Goal: Information Seeking & Learning: Learn about a topic

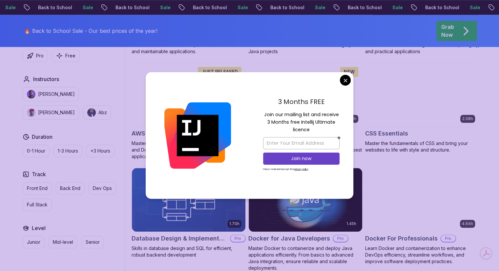
scroll to position [492, 0]
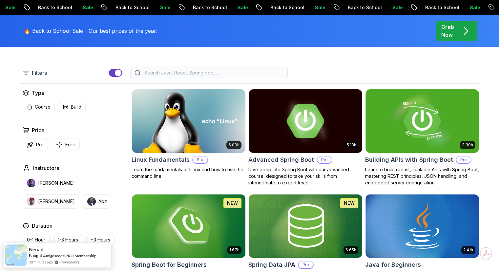
scroll to position [66, 0]
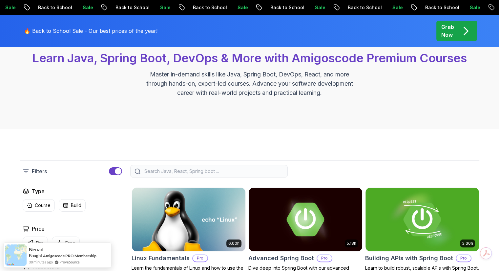
click at [239, 168] on input "search" at bounding box center [213, 171] width 140 height 7
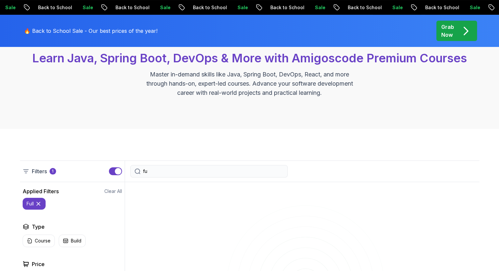
type input "f"
